Goal: Transaction & Acquisition: Purchase product/service

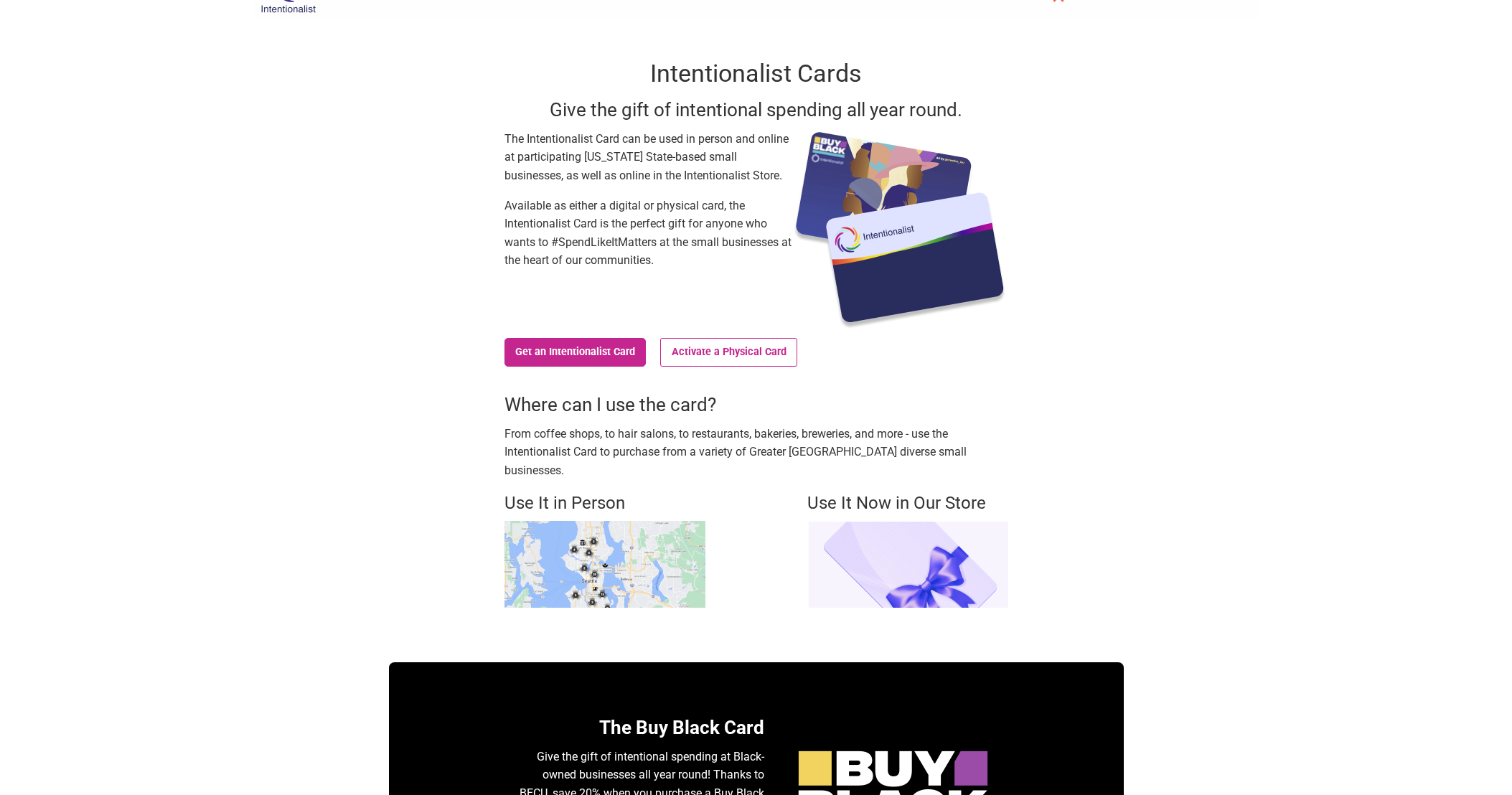
scroll to position [30, 0]
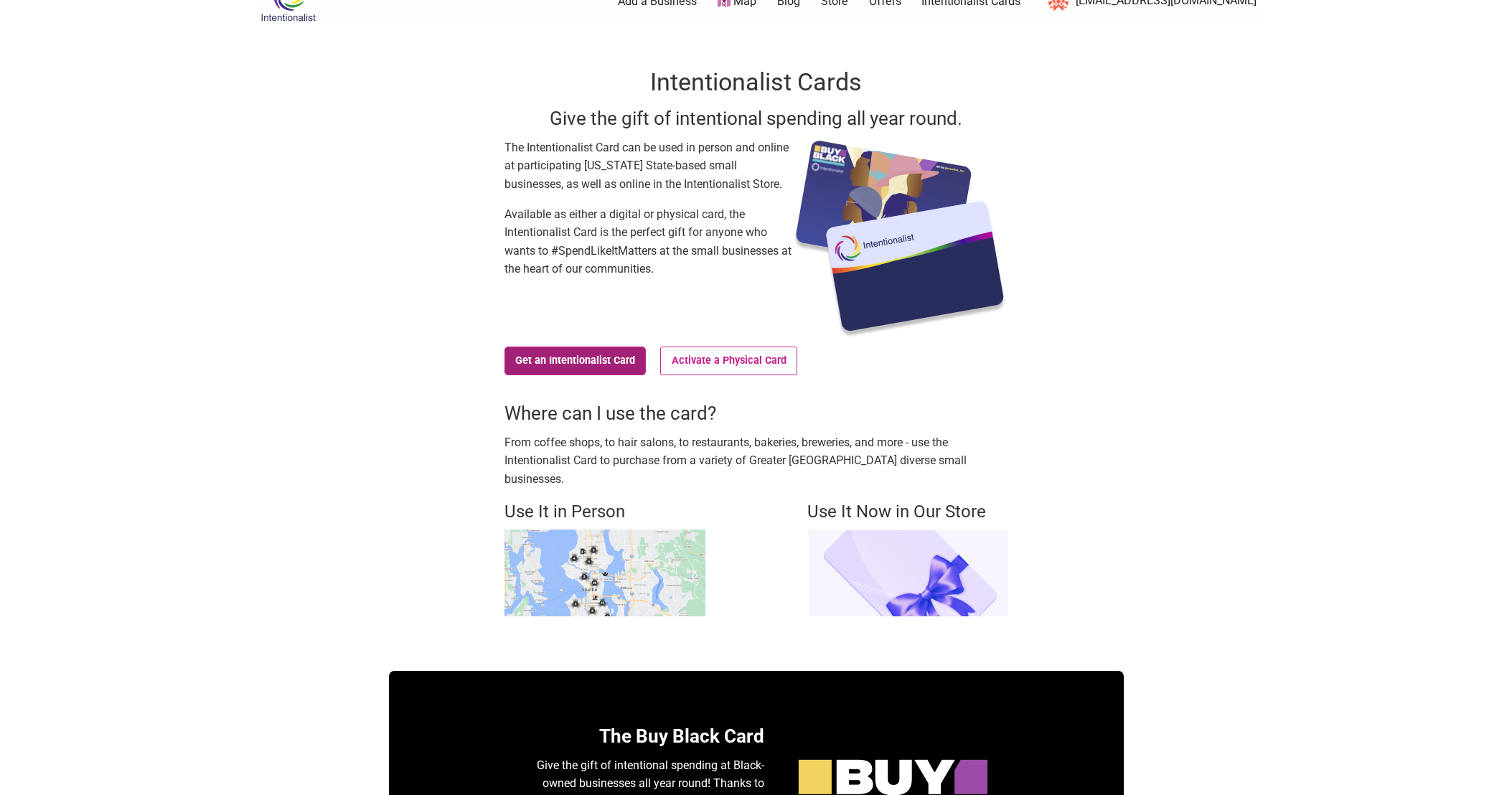
click at [536, 359] on link "Get an Intentionalist Card" at bounding box center [575, 361] width 142 height 29
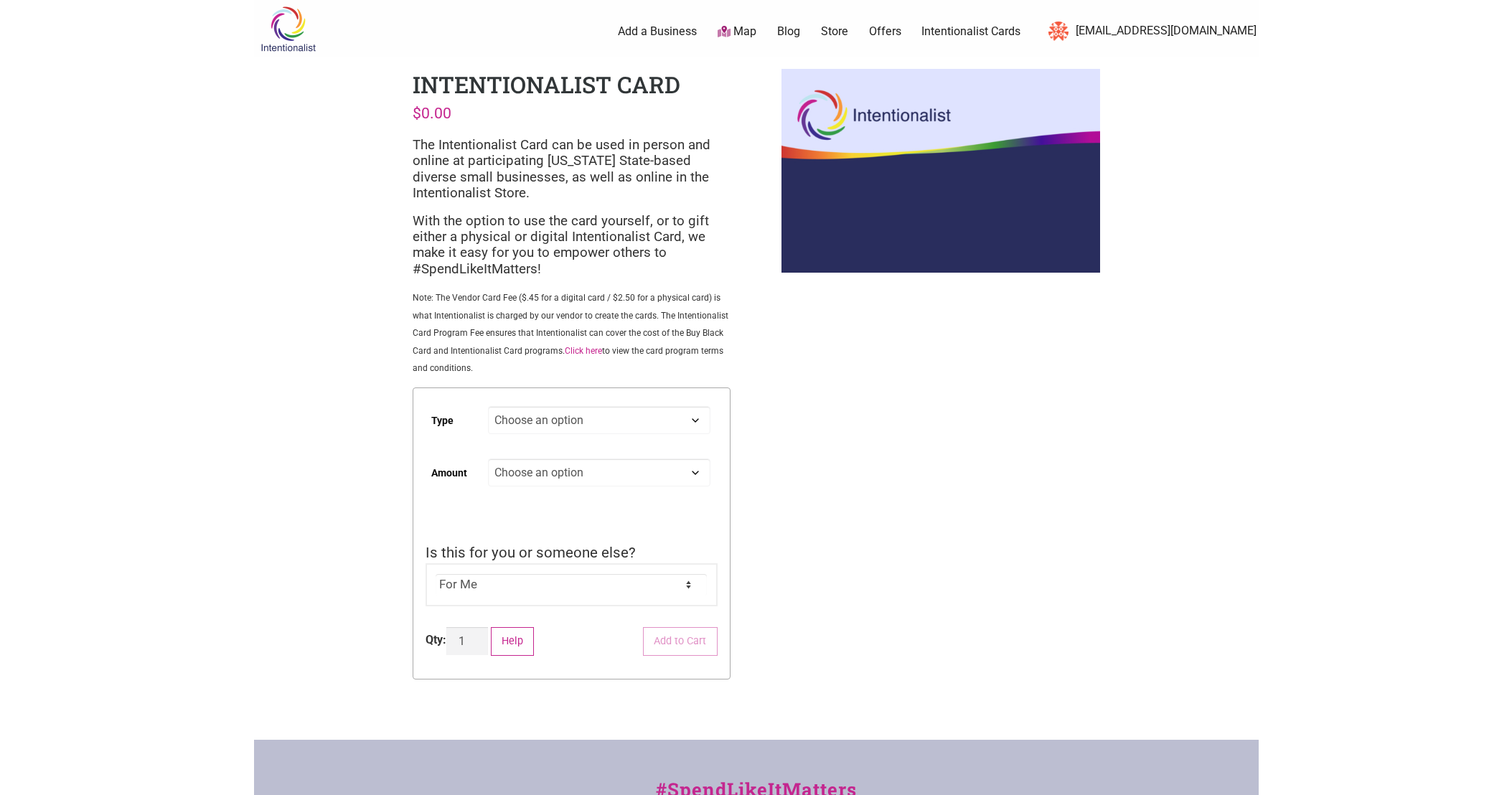
scroll to position [2, 0]
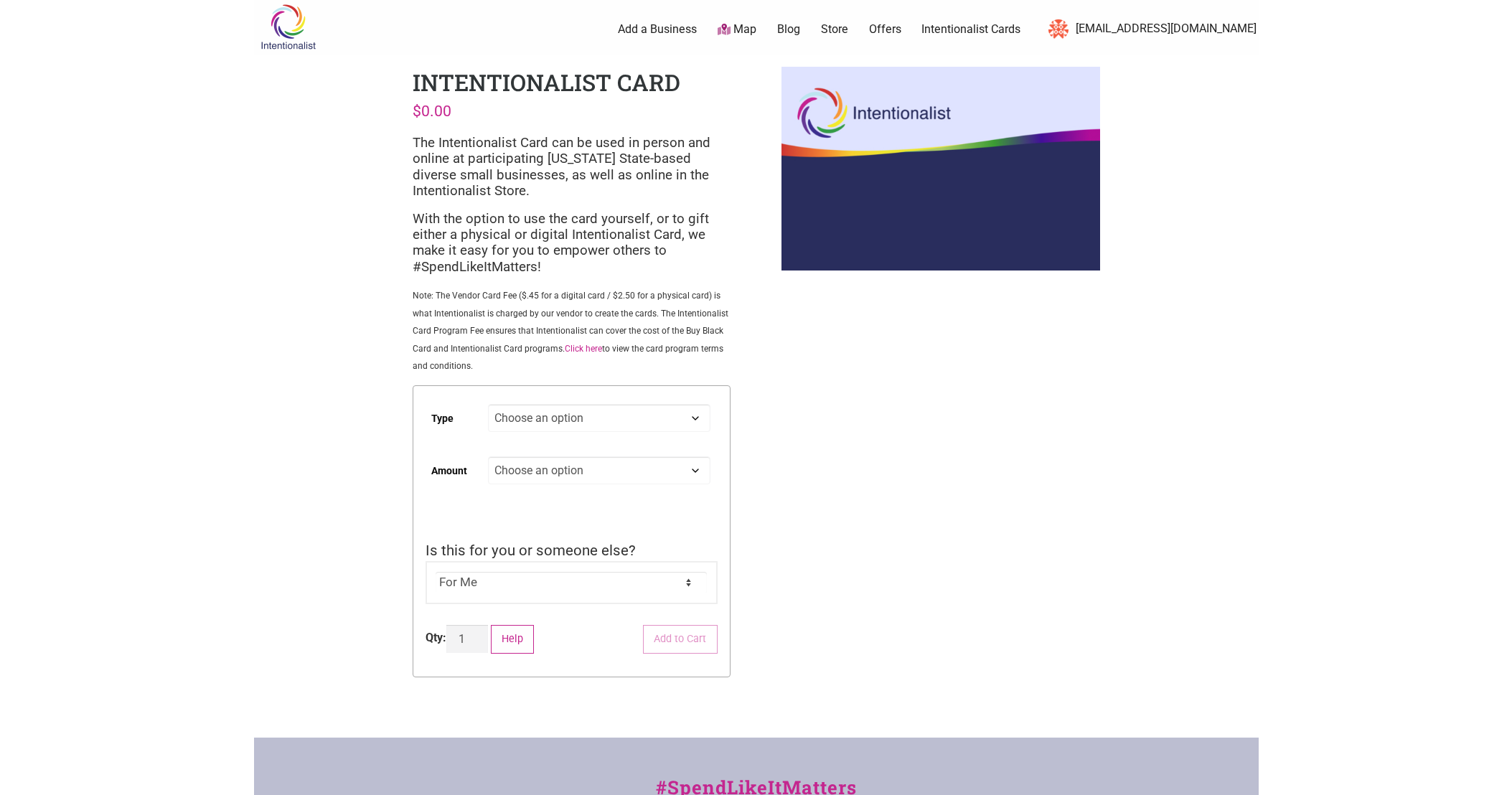
click at [556, 412] on select "Choose an option Digital Physical" at bounding box center [598, 417] width 222 height 28
click at [488, 405] on select "Choose an option Digital Physical" at bounding box center [598, 417] width 222 height 28
click at [563, 422] on select "Choose an option Digital Physical" at bounding box center [598, 417] width 222 height 28
click at [488, 405] on select "Choose an option Digital Physical" at bounding box center [598, 417] width 222 height 28
click at [569, 429] on select "Choose an option Digital Physical" at bounding box center [598, 417] width 222 height 28
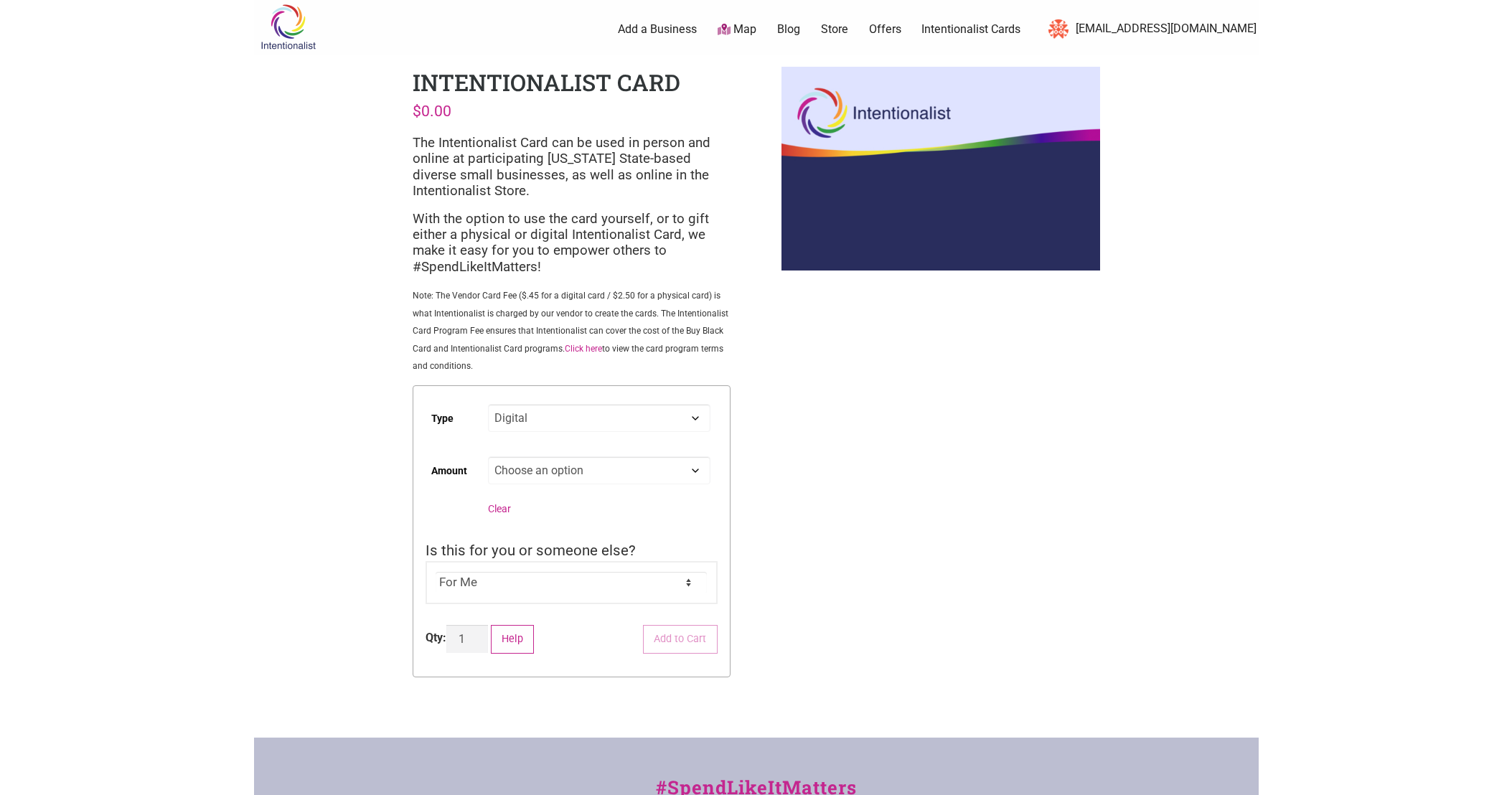
click at [488, 405] on select "Choose an option Digital Physical" at bounding box center [598, 417] width 222 height 28
click at [529, 479] on select "Choose an option Custom 25 50 100 150 200 250" at bounding box center [598, 470] width 222 height 28
select select "Digital"
select select "50"
click at [488, 458] on select "Choose an option Custom 25 50 100 150 200 250 500" at bounding box center [598, 470] width 222 height 28
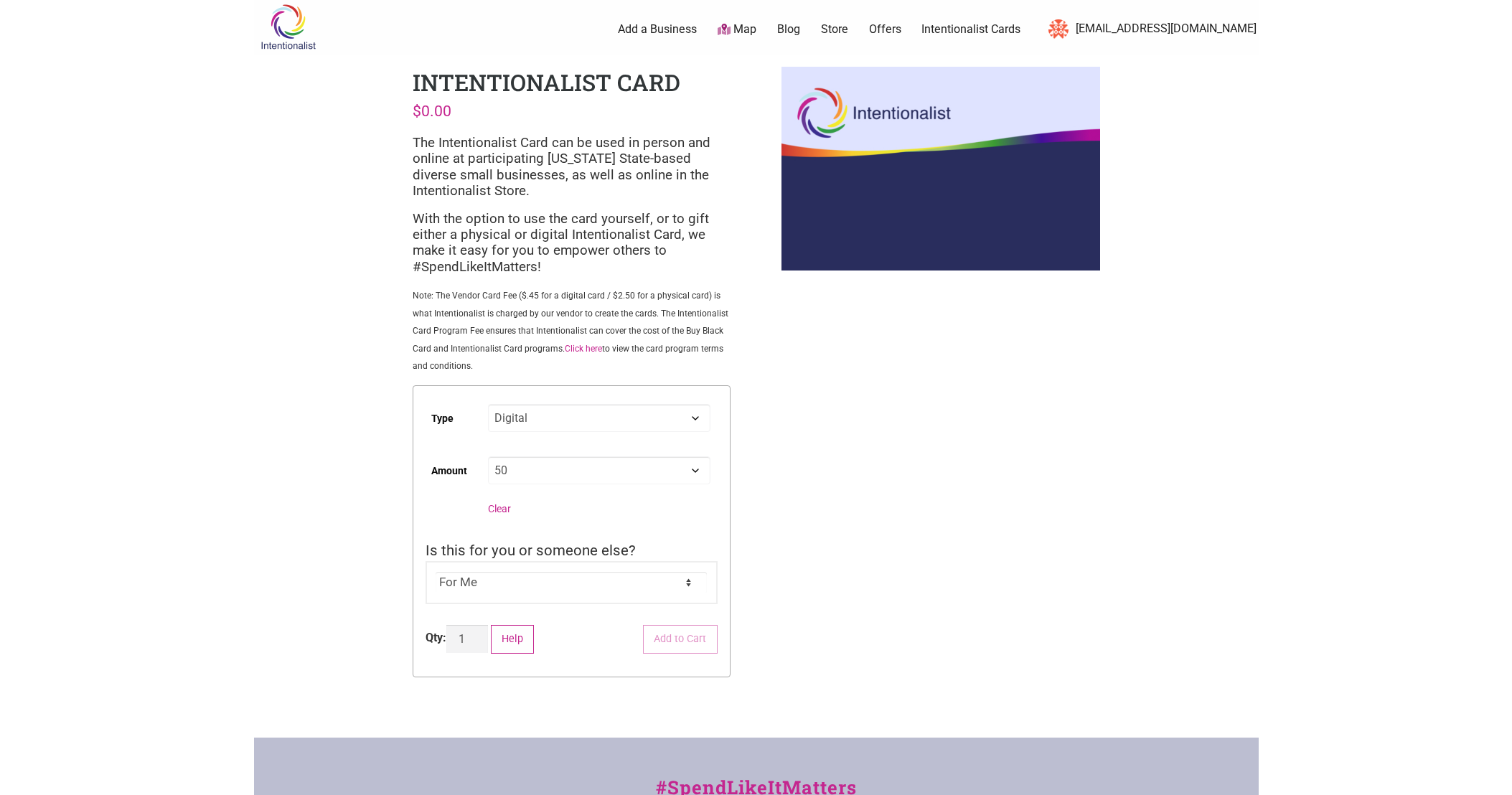
click at [924, 387] on div "Intentionalist Spend like it matters 0 Add a Business Map Blog Store Offers Int…" at bounding box center [756, 547] width 1004 height 1099
select select "Digital"
select select "50"
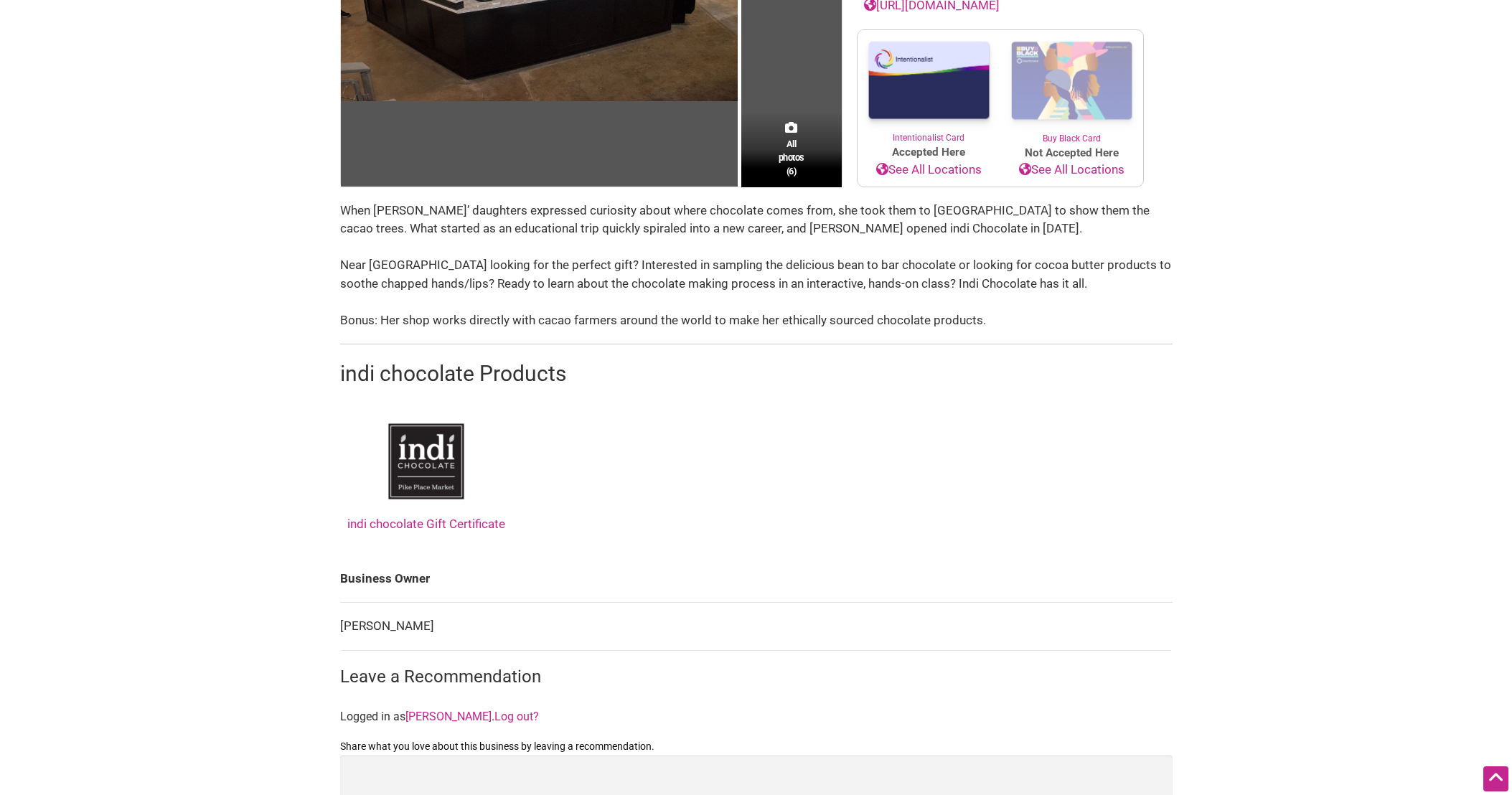
scroll to position [313, 0]
